Goal: Obtain resource: Obtain resource

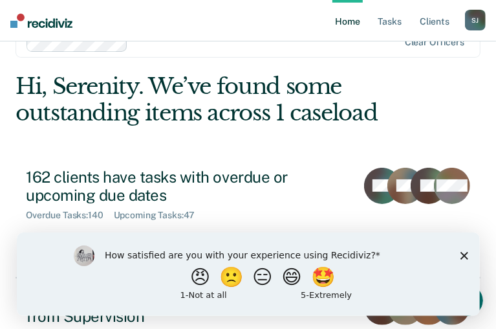
scroll to position [65, 0]
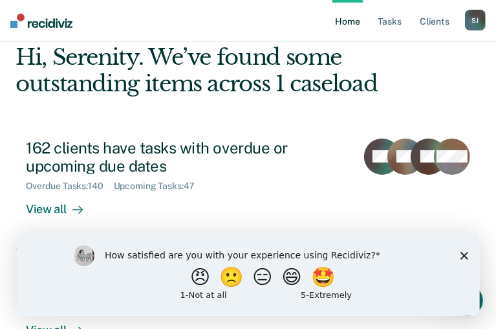
click at [465, 256] on polygon "Close survey" at bounding box center [464, 255] width 8 height 8
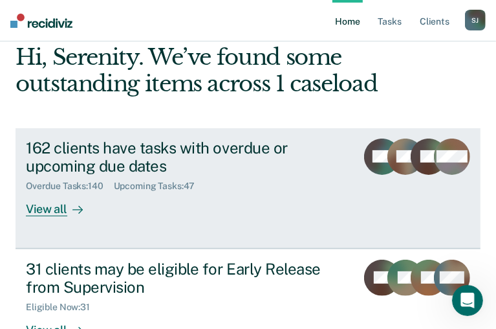
click at [63, 217] on div "View all" at bounding box center [62, 204] width 72 height 25
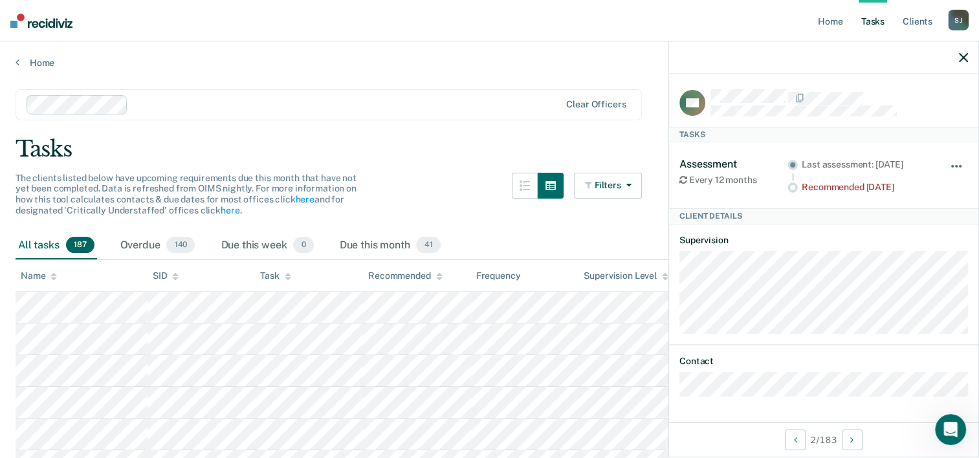
click at [505, 162] on button "button" at bounding box center [957, 172] width 22 height 21
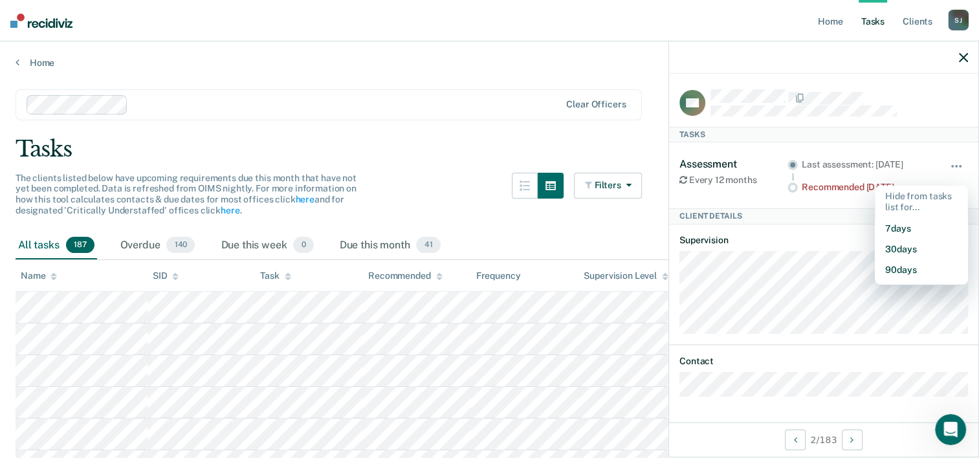
click at [505, 148] on div "Assessment Every 12 months Last assessment: [DATE] Recommended [DATE] Hide from…" at bounding box center [824, 175] width 289 height 66
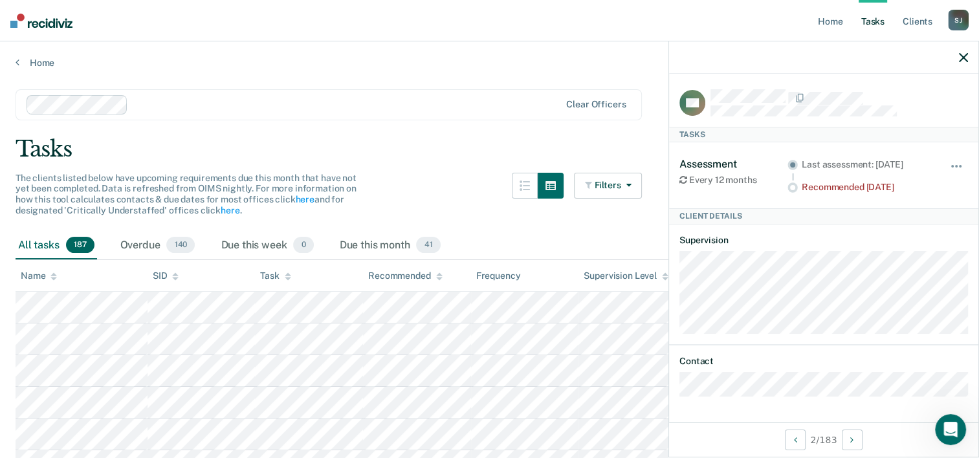
click at [505, 57] on div at bounding box center [823, 57] width 309 height 32
click at [505, 59] on icon "button" at bounding box center [963, 57] width 9 height 9
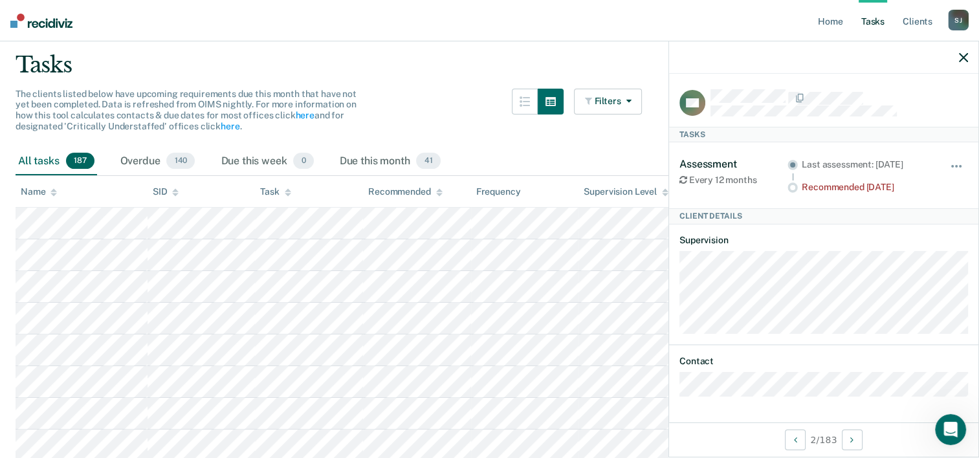
scroll to position [65, 0]
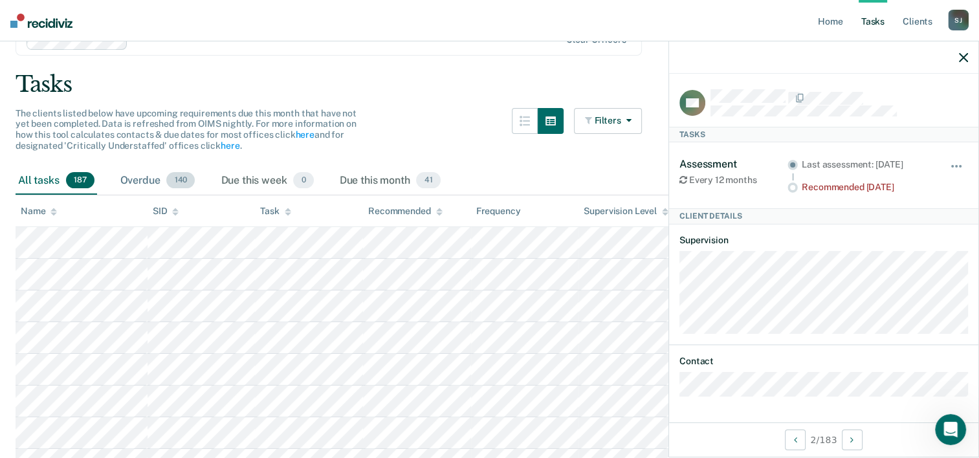
click at [165, 181] on div "Overdue 140" at bounding box center [158, 181] width 80 height 28
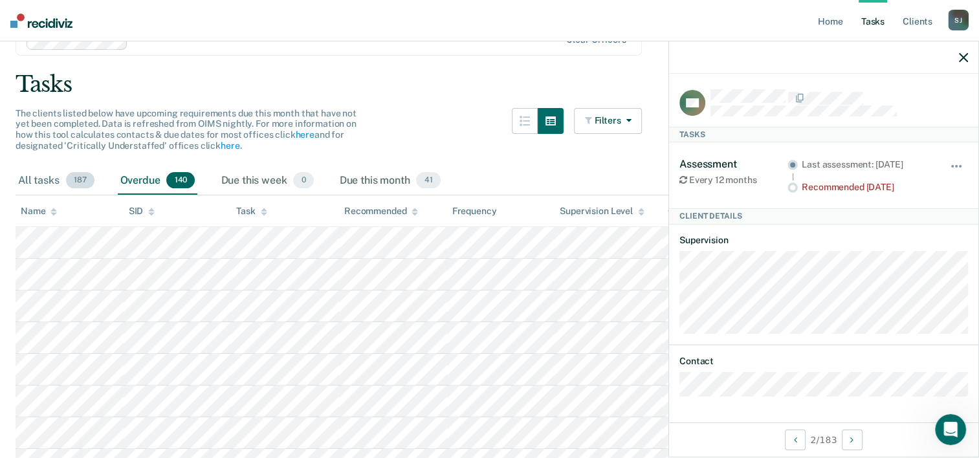
click at [45, 180] on div "All tasks 187" at bounding box center [57, 181] width 82 height 28
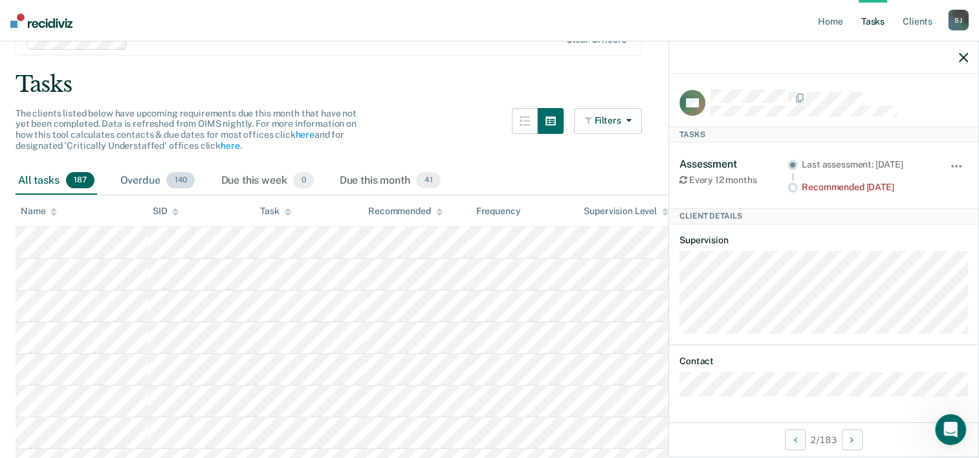
click at [146, 173] on div "Overdue 140" at bounding box center [158, 181] width 80 height 28
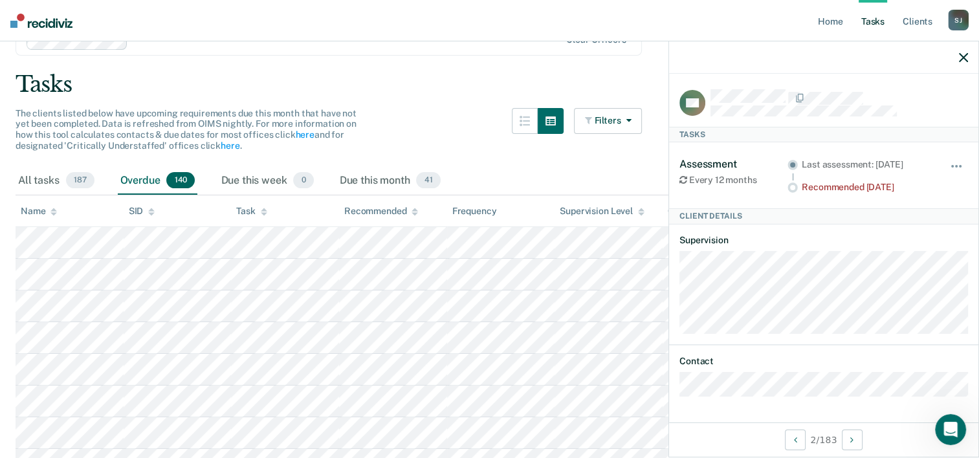
click at [505, 61] on icon "button" at bounding box center [963, 57] width 9 height 9
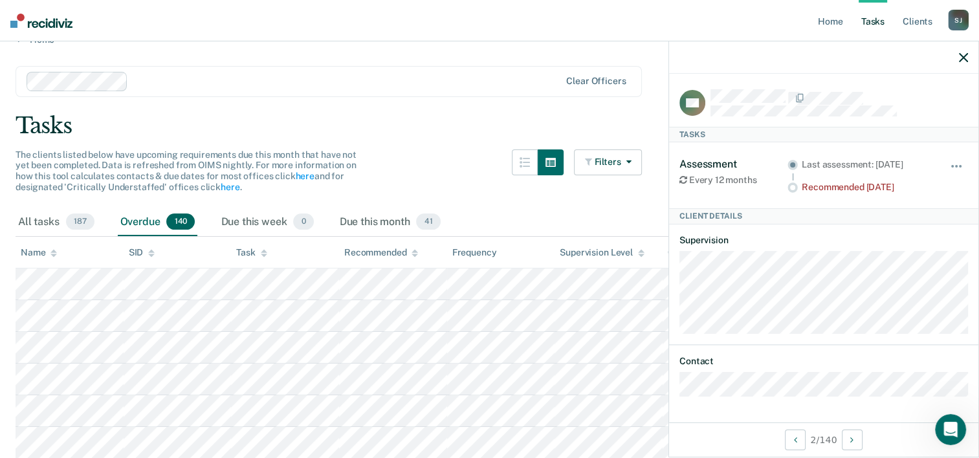
scroll to position [0, 0]
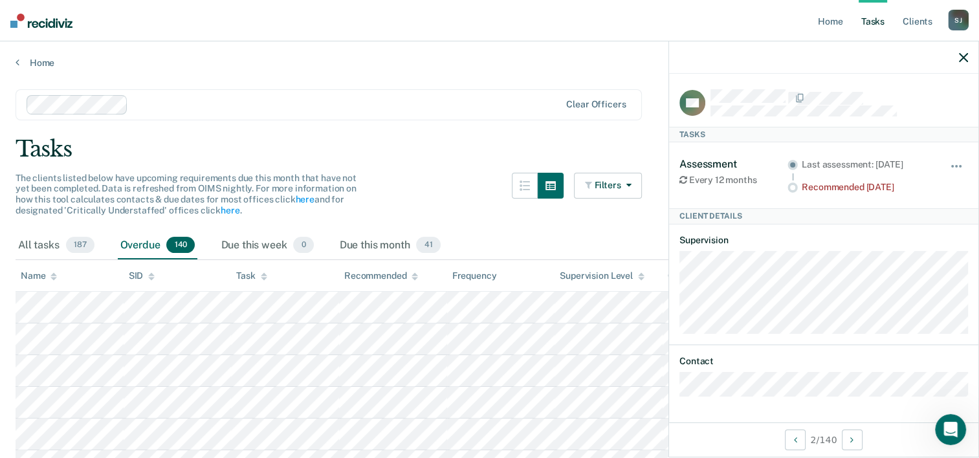
click at [505, 60] on icon "button" at bounding box center [963, 57] width 9 height 9
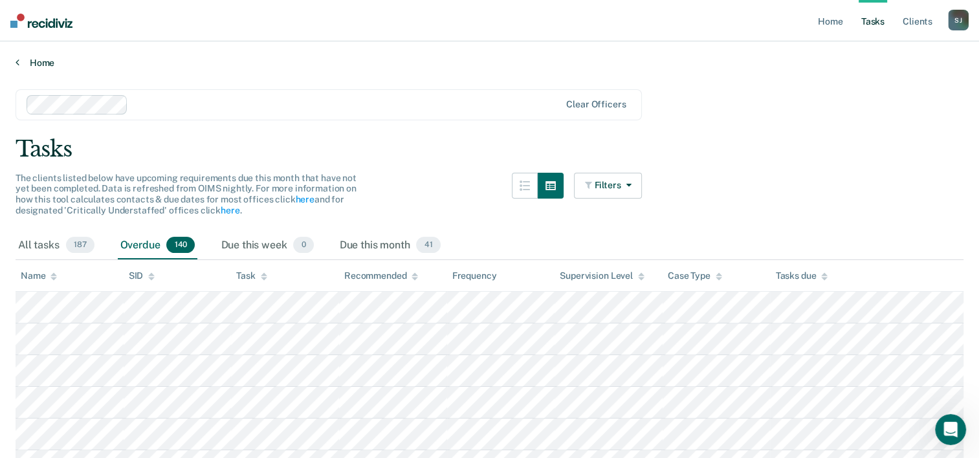
click at [54, 65] on link "Home" at bounding box center [490, 63] width 948 height 12
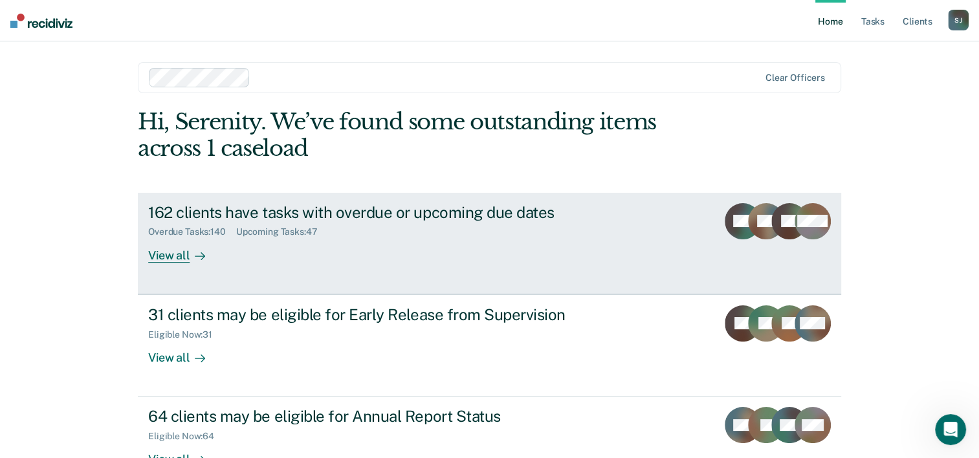
click at [179, 256] on div "View all" at bounding box center [184, 250] width 72 height 25
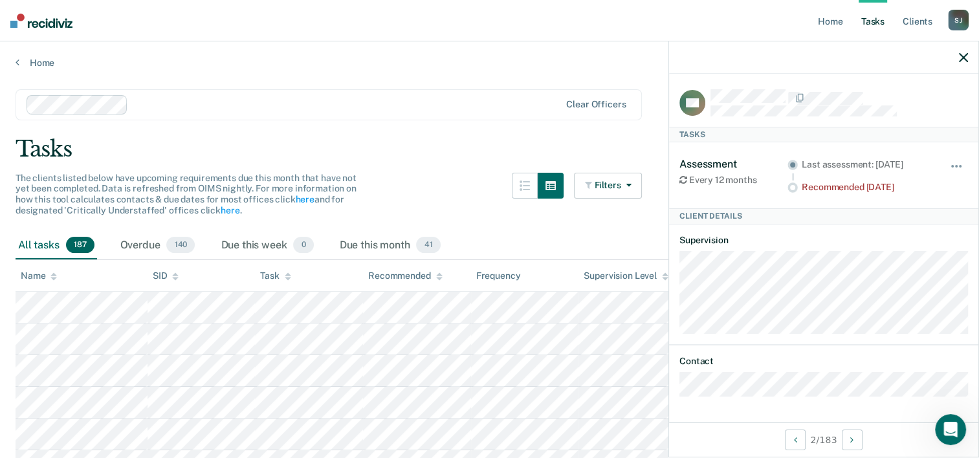
click at [505, 51] on div at bounding box center [823, 57] width 309 height 32
click at [505, 58] on div at bounding box center [823, 57] width 309 height 32
click at [505, 54] on icon "button" at bounding box center [963, 57] width 9 height 9
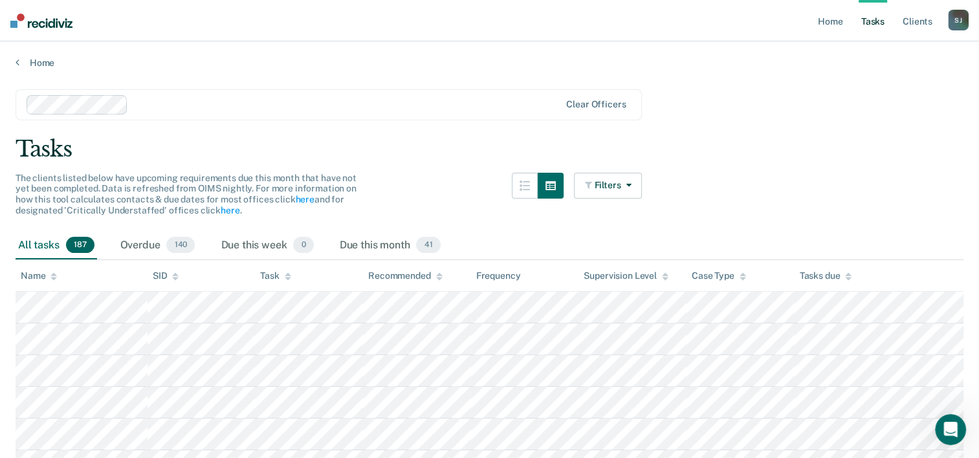
click at [40, 54] on div "Home" at bounding box center [489, 54] width 979 height 27
click at [40, 58] on link "Home" at bounding box center [490, 63] width 948 height 12
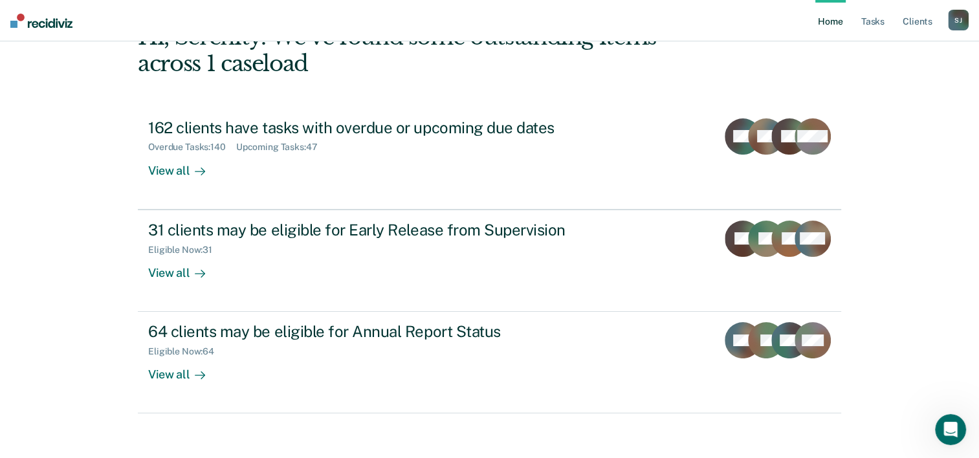
scroll to position [91, 0]
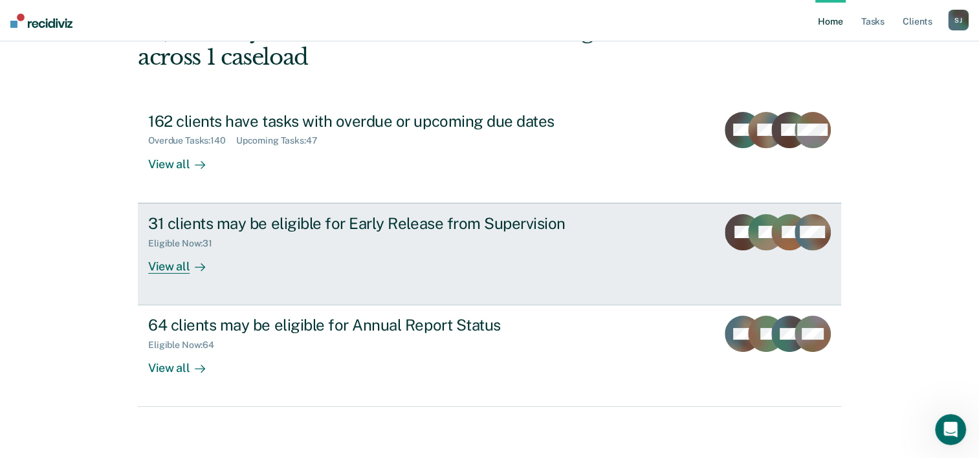
click at [176, 264] on div "View all" at bounding box center [184, 261] width 72 height 25
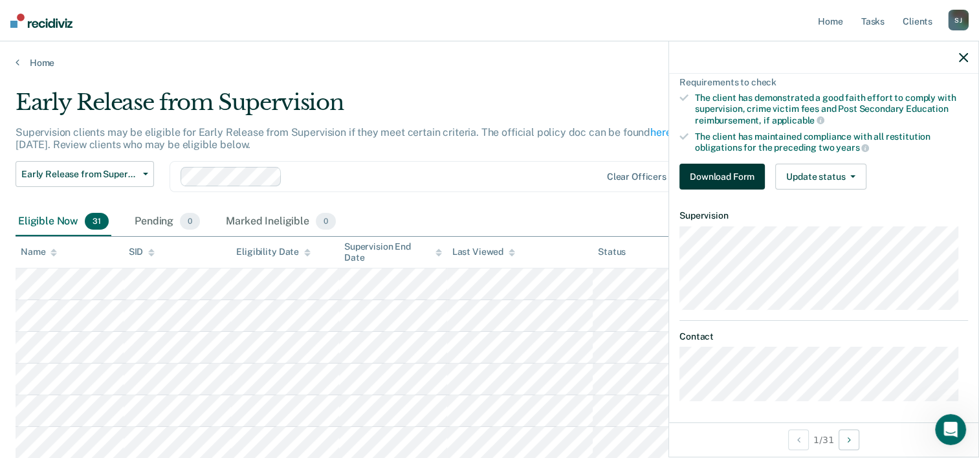
click at [505, 173] on button "Download Form" at bounding box center [722, 177] width 85 height 26
